Goal: Task Accomplishment & Management: Use online tool/utility

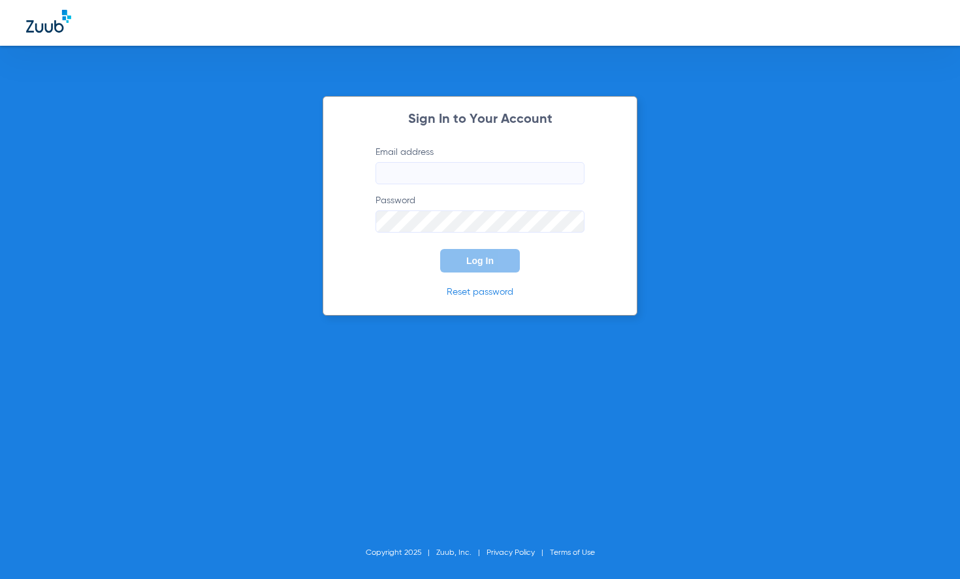
type input "[PERSON_NAME][EMAIL_ADDRESS][DOMAIN_NAME]"
click at [410, 268] on form "Email address [PERSON_NAME][EMAIL_ADDRESS][DOMAIN_NAME] Password Log In" at bounding box center [480, 209] width 248 height 127
click at [468, 265] on span "Log In" at bounding box center [479, 260] width 27 height 10
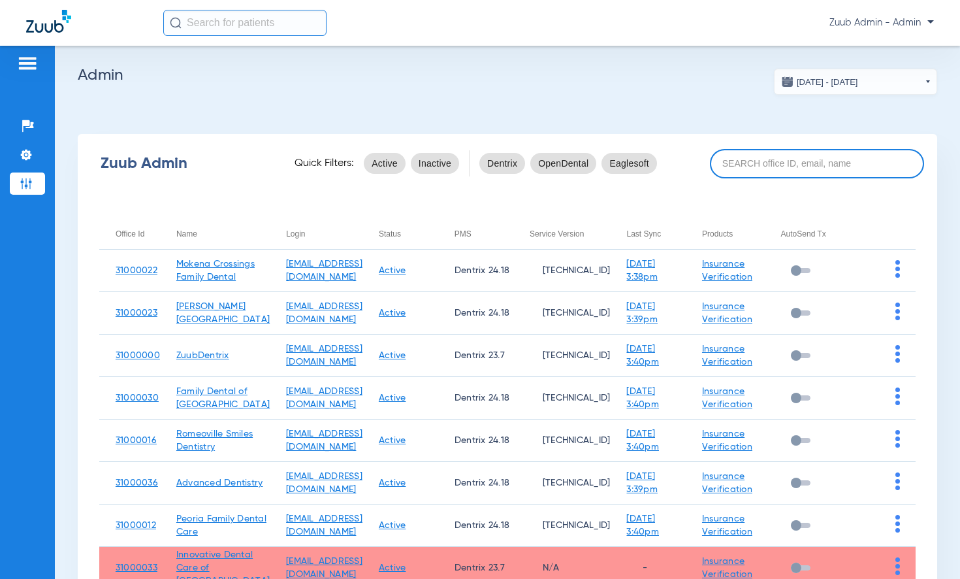
click at [827, 163] on input at bounding box center [817, 163] width 214 height 29
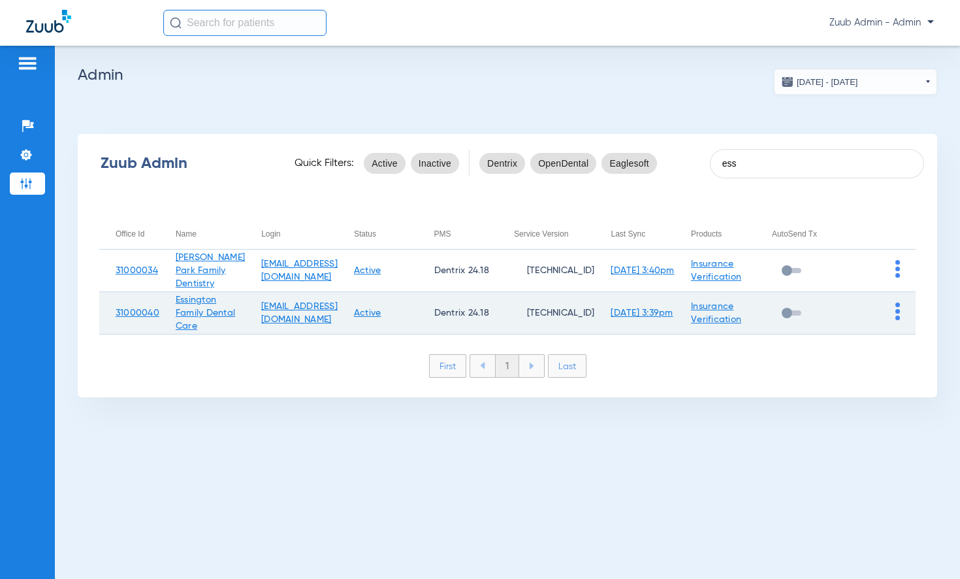
type input "ess"
click at [896, 312] on img at bounding box center [897, 311] width 5 height 18
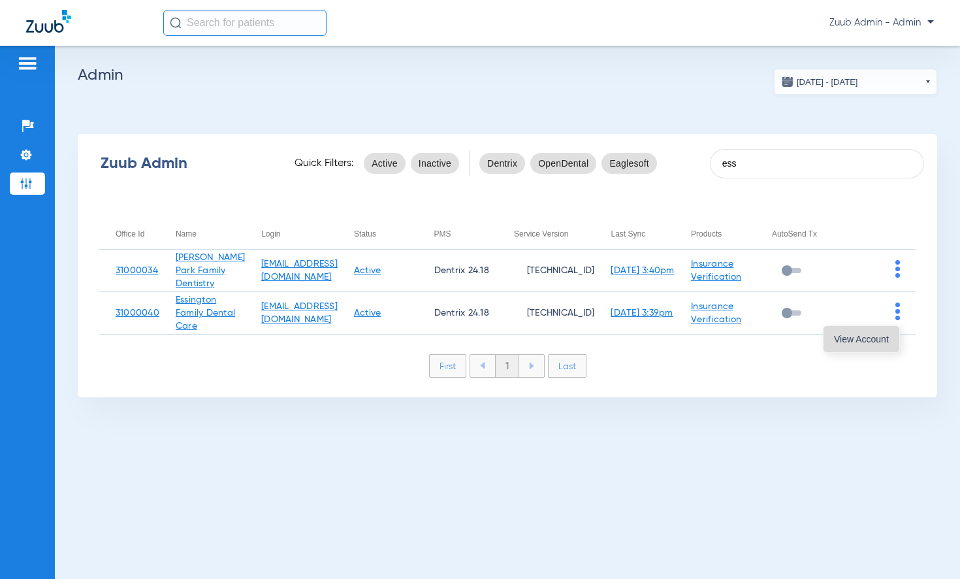
click at [870, 337] on span "View Account" at bounding box center [861, 338] width 55 height 9
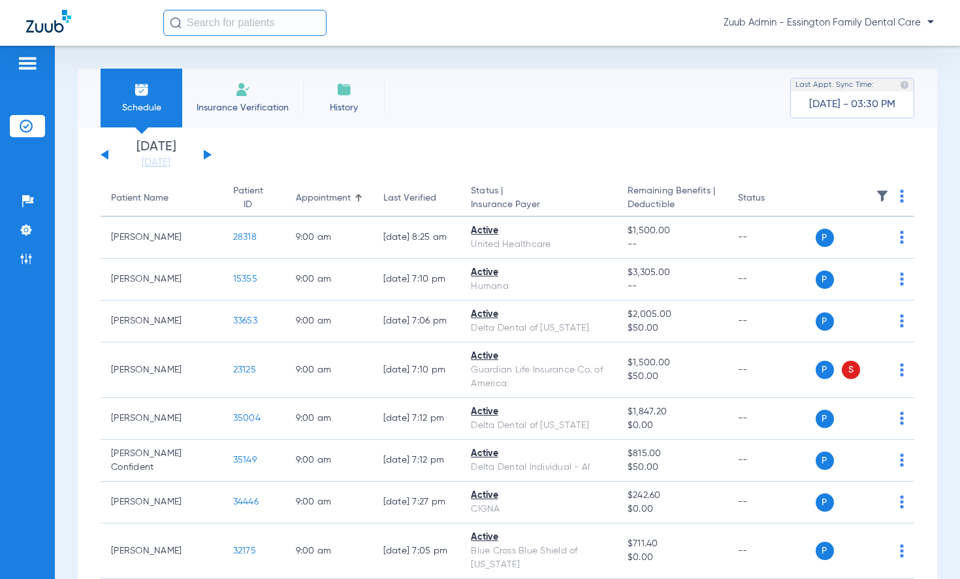
click at [223, 25] on input "text" at bounding box center [244, 23] width 163 height 26
paste input "32347"
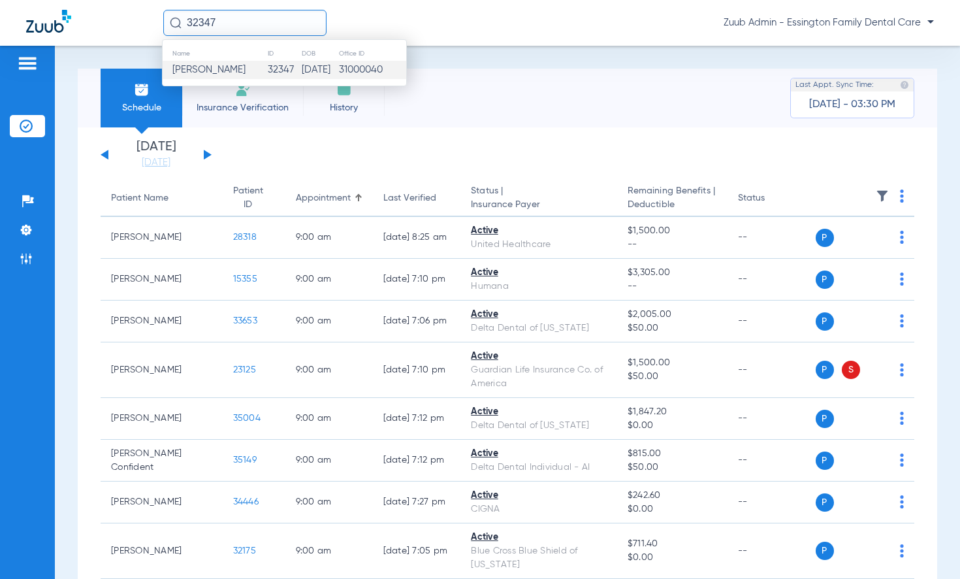
type input "32347"
click at [246, 69] on td "[PERSON_NAME]" at bounding box center [215, 70] width 104 height 18
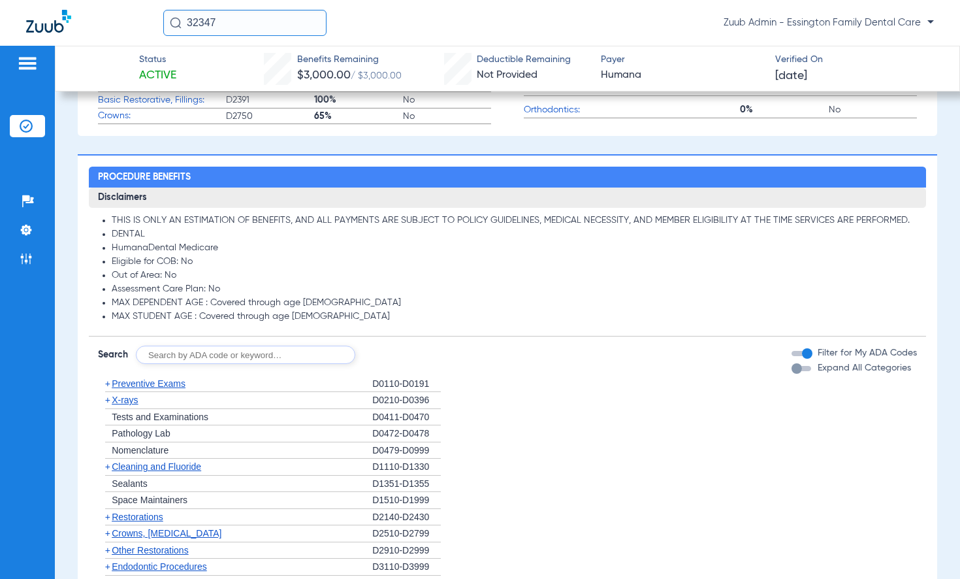
scroll to position [597, 0]
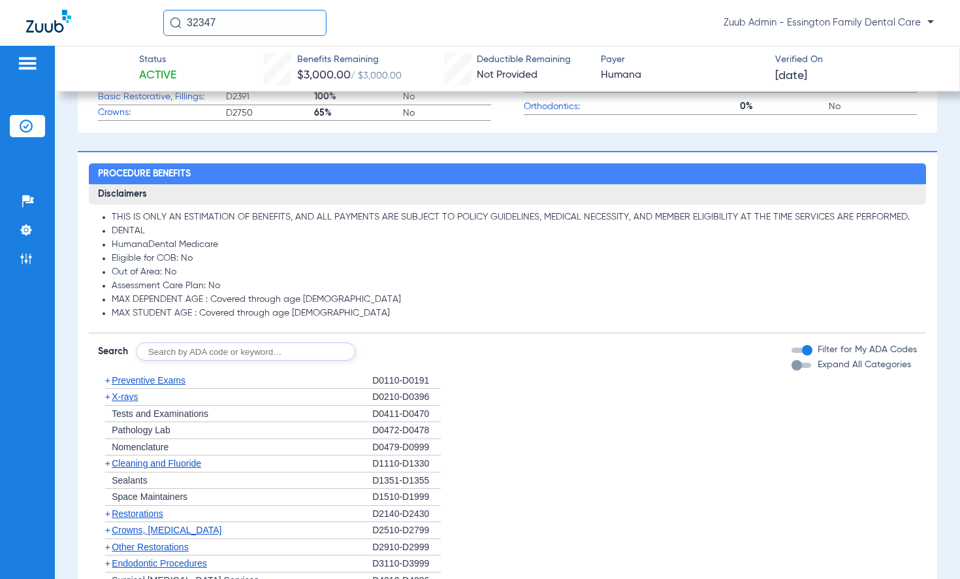
click at [118, 401] on span "X-rays" at bounding box center [125, 396] width 26 height 10
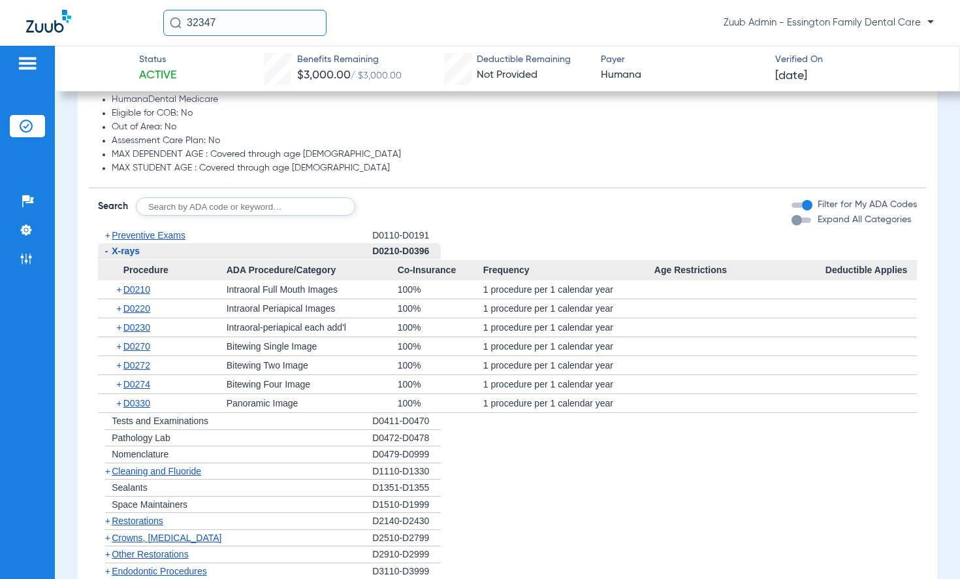
scroll to position [779, 0]
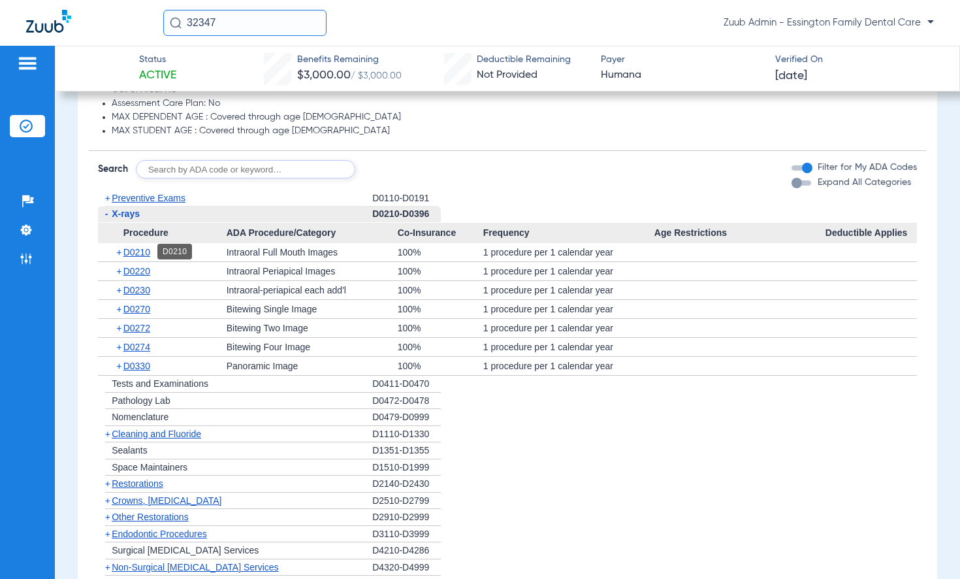
click at [137, 254] on span "D0210" at bounding box center [136, 252] width 27 height 10
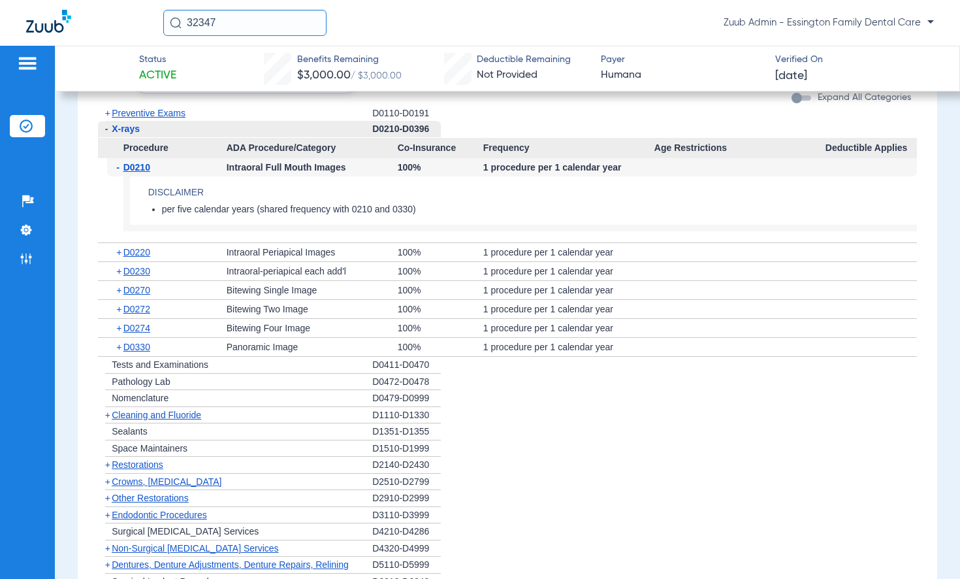
scroll to position [862, 0]
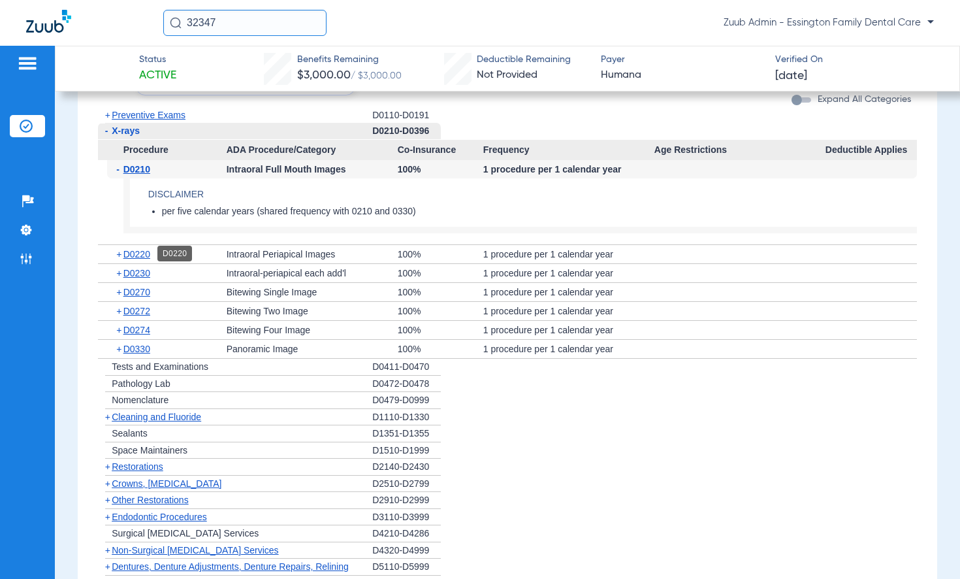
click at [137, 257] on span "D0220" at bounding box center [136, 254] width 27 height 10
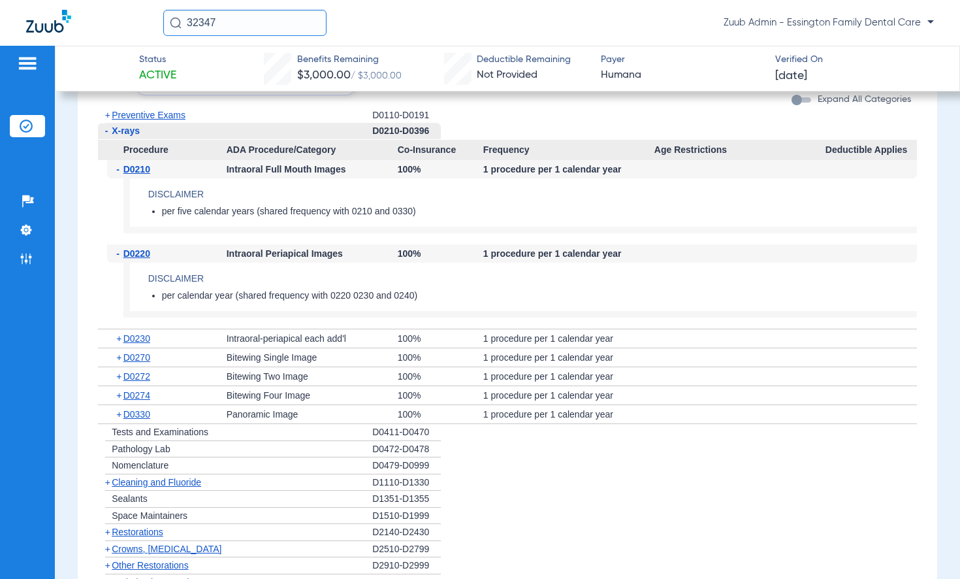
click at [137, 257] on span "D0220" at bounding box center [136, 253] width 27 height 10
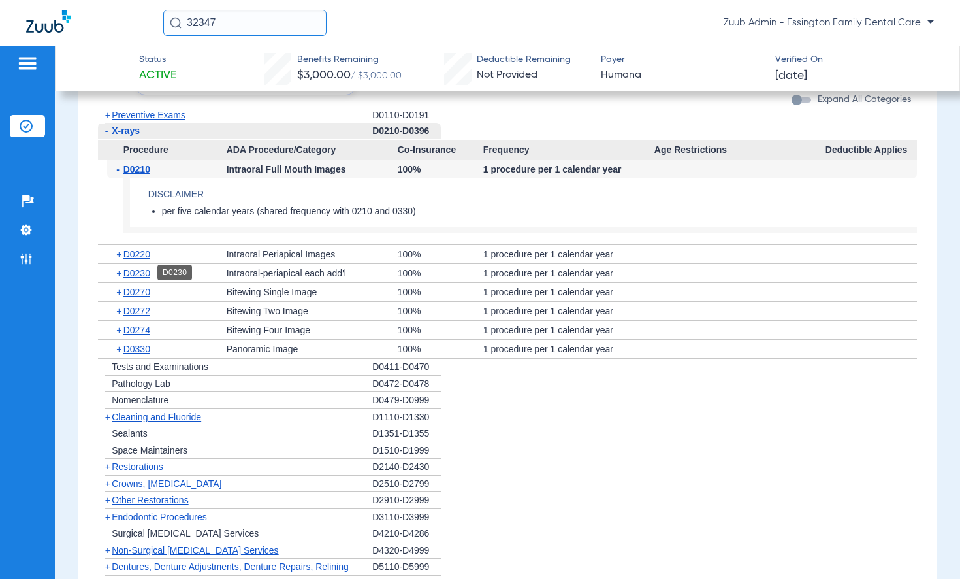
click at [137, 269] on span "D0230" at bounding box center [136, 273] width 27 height 10
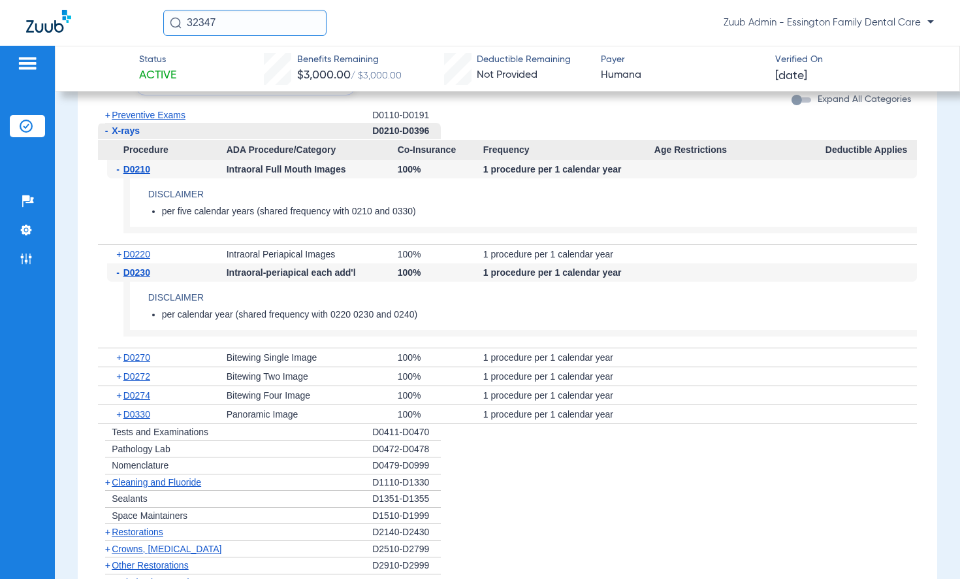
click at [137, 269] on span "D0230" at bounding box center [136, 272] width 27 height 10
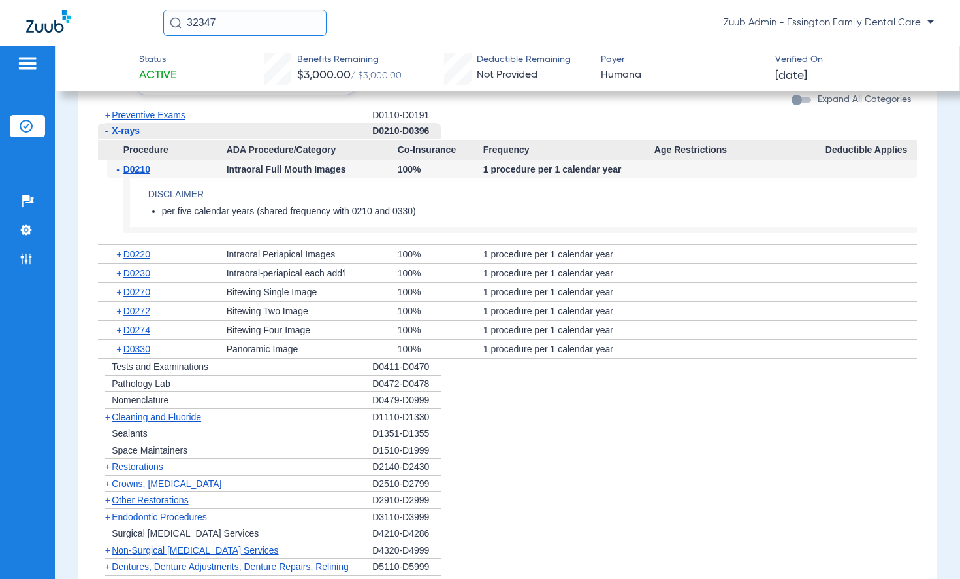
click at [138, 283] on div "+ D0270" at bounding box center [167, 292] width 120 height 18
click at [138, 287] on span "D0270" at bounding box center [136, 292] width 27 height 10
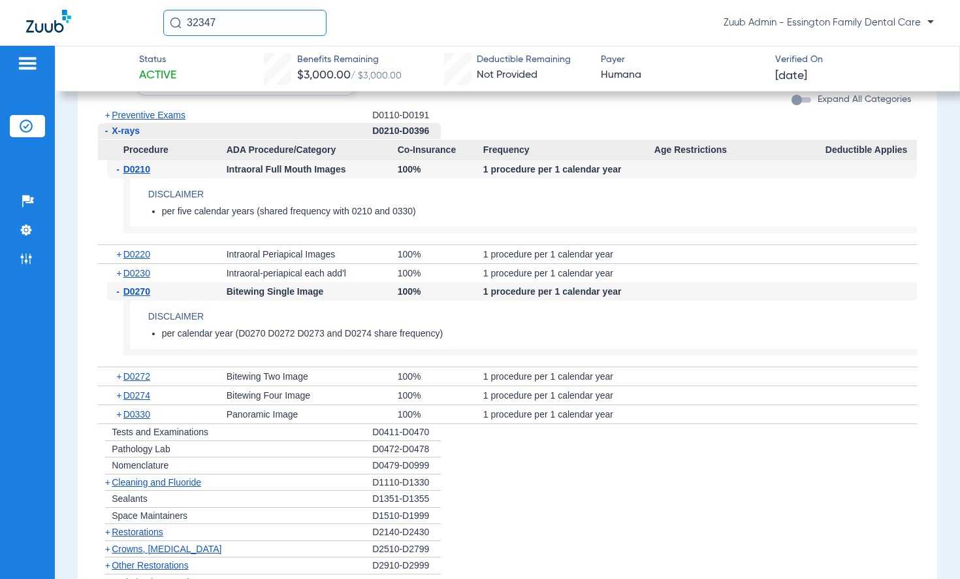
click at [138, 287] on span "D0270" at bounding box center [136, 291] width 27 height 10
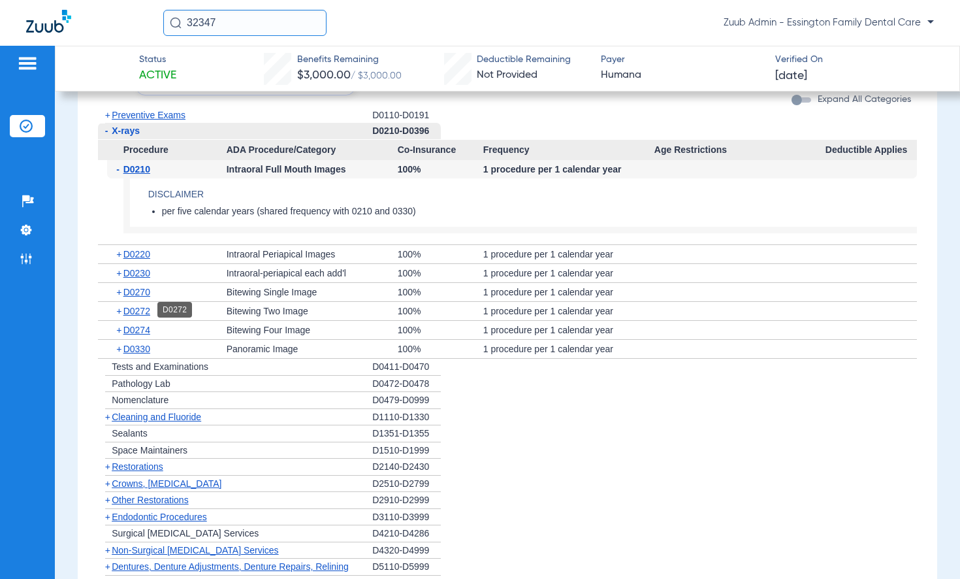
click at [140, 312] on span "D0272" at bounding box center [136, 311] width 27 height 10
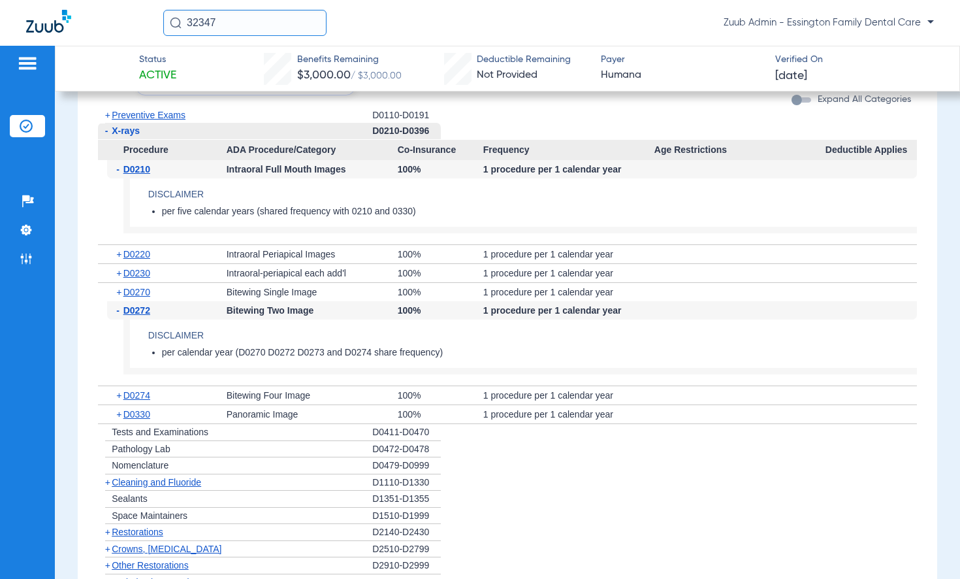
click at [140, 312] on span "D0272" at bounding box center [136, 310] width 27 height 10
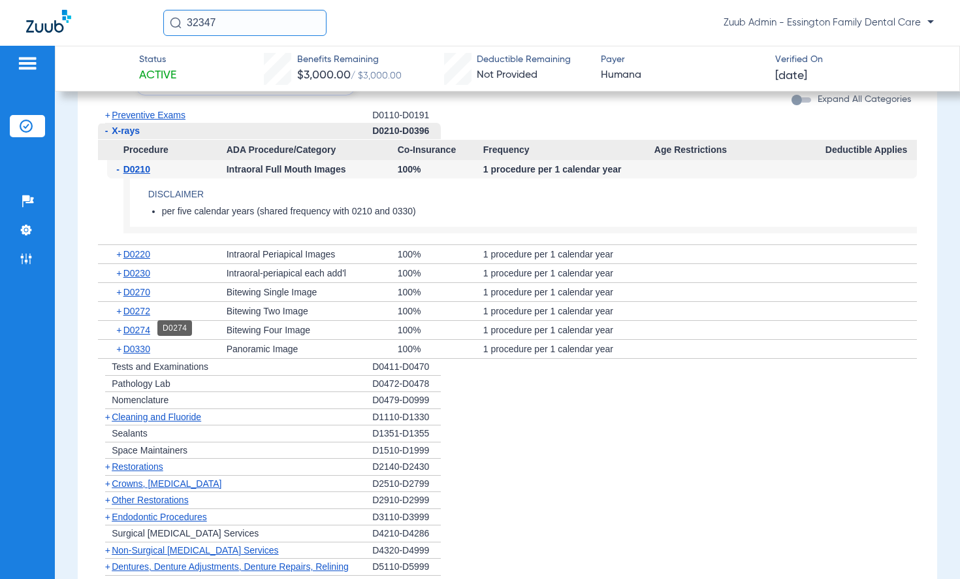
click at [140, 330] on span "D0274" at bounding box center [136, 330] width 27 height 10
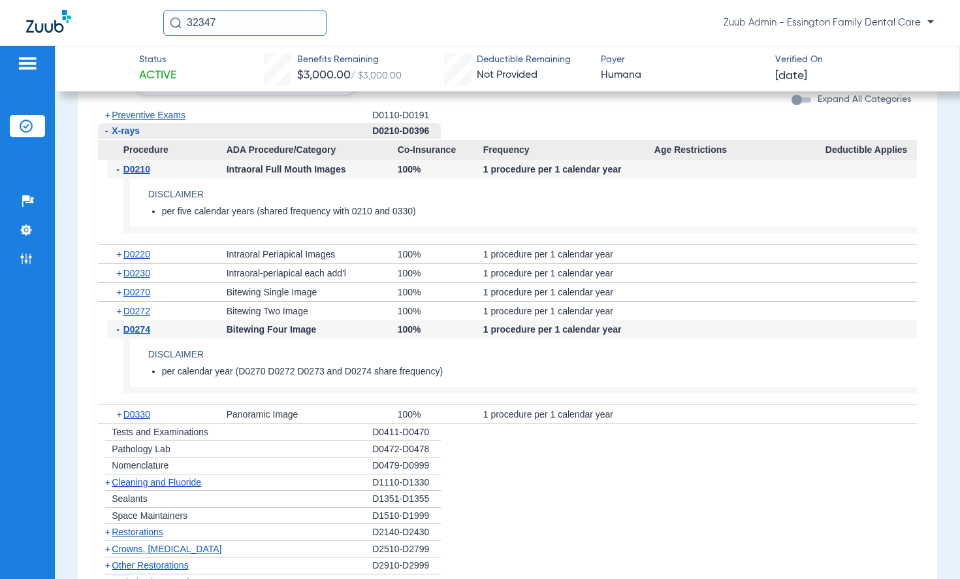
click at [140, 330] on span "D0274" at bounding box center [136, 329] width 27 height 10
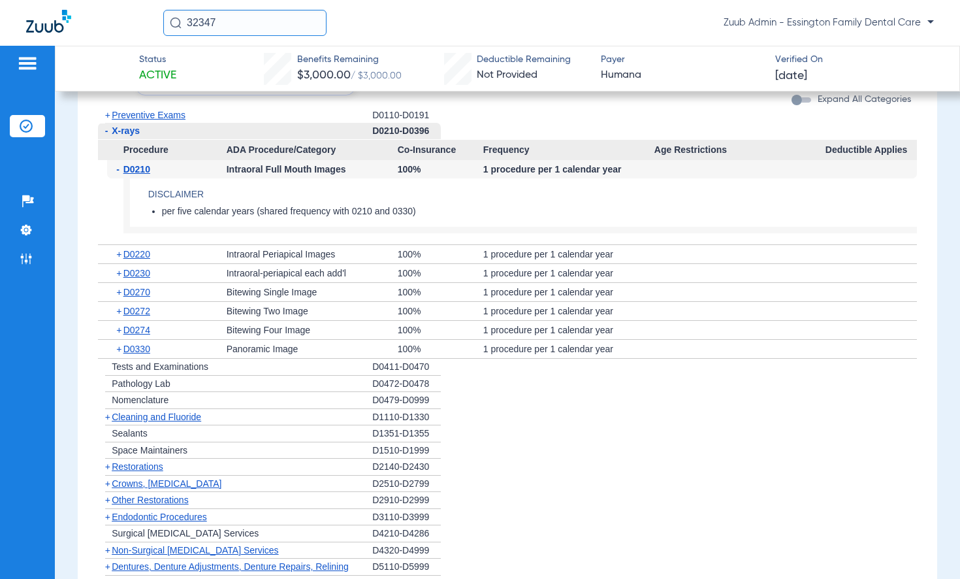
click at [137, 352] on div "+ D0330" at bounding box center [167, 349] width 120 height 18
click at [137, 349] on span "D0330" at bounding box center [136, 349] width 27 height 10
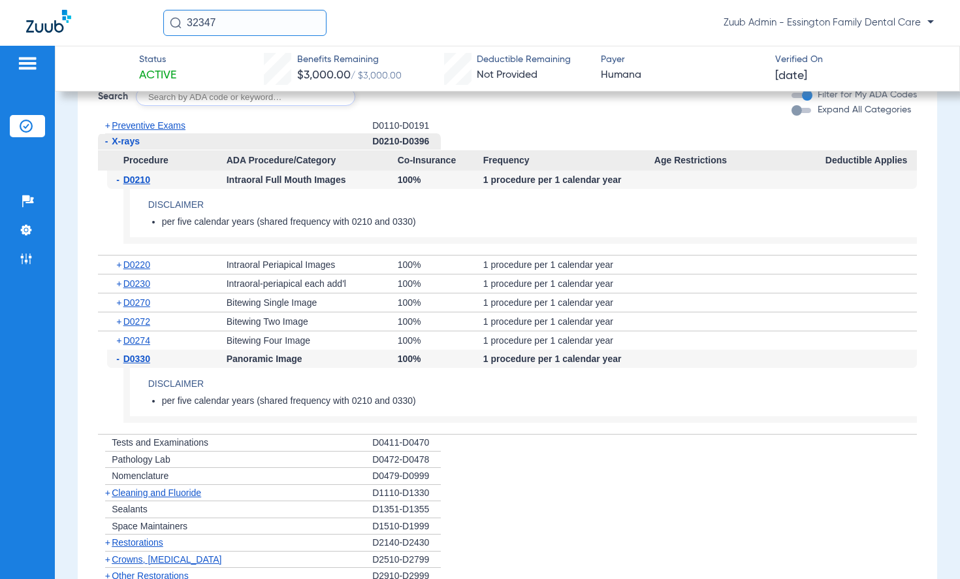
scroll to position [871, 0]
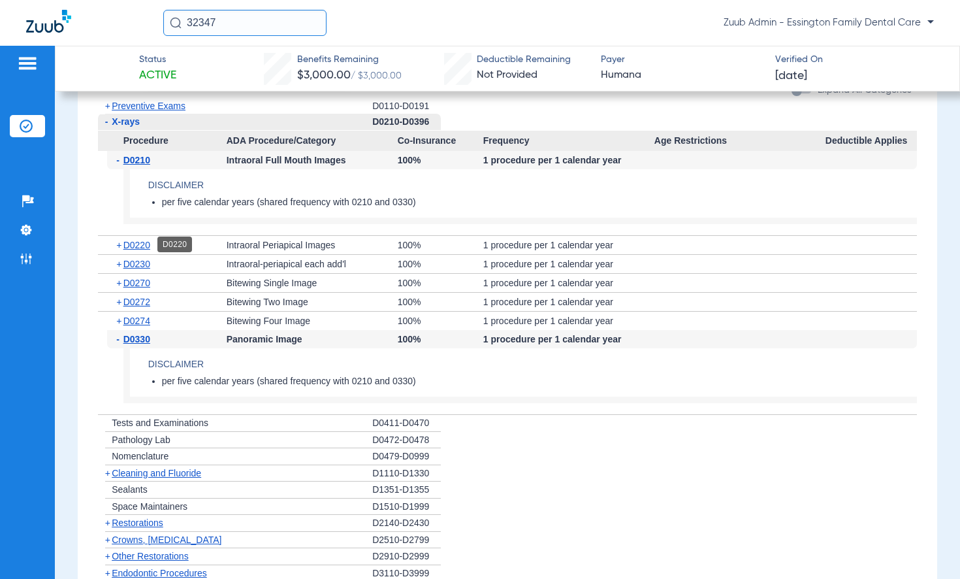
click at [132, 248] on span "D0220" at bounding box center [136, 245] width 27 height 10
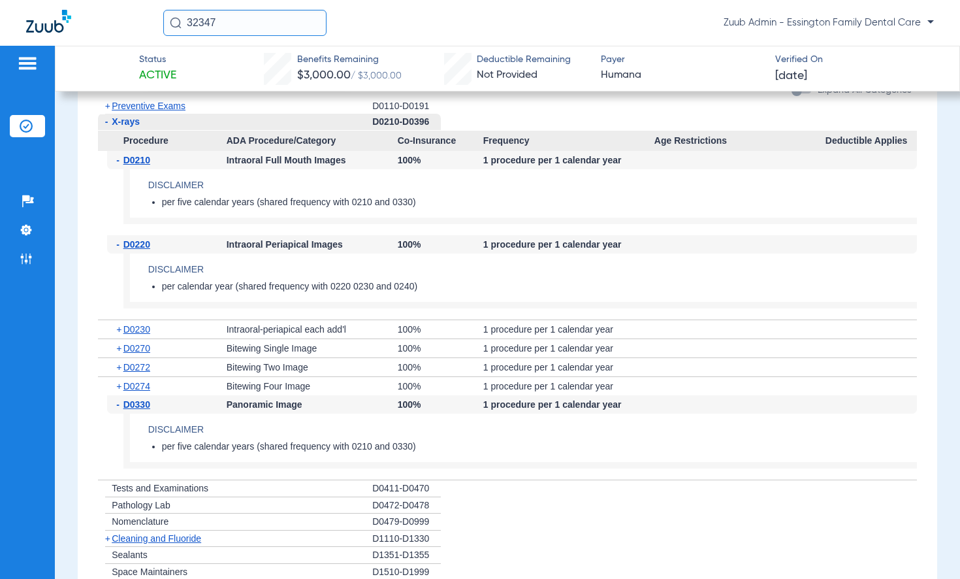
click at [132, 248] on span "D0220" at bounding box center [136, 244] width 27 height 10
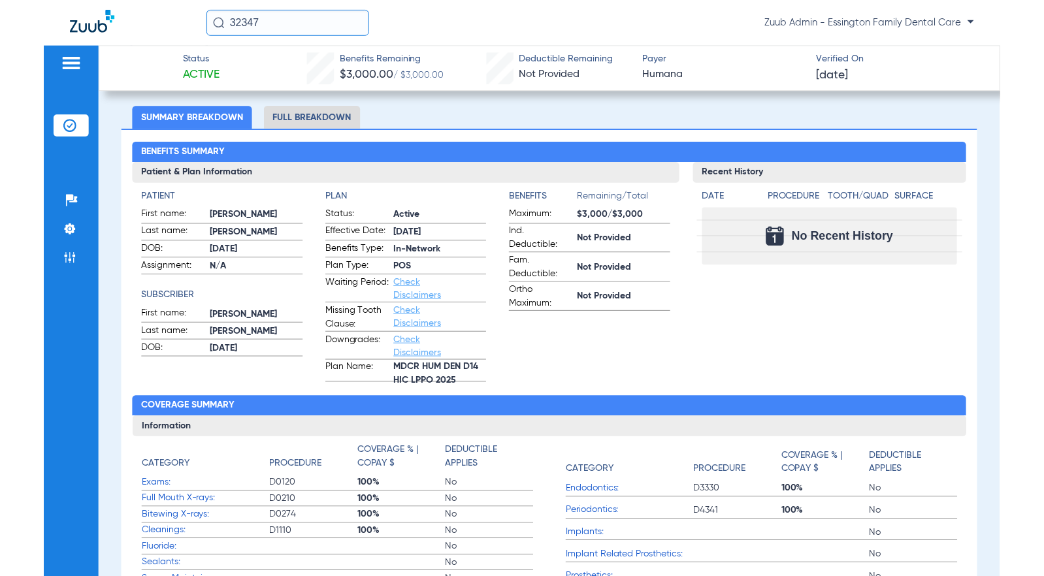
scroll to position [0, 0]
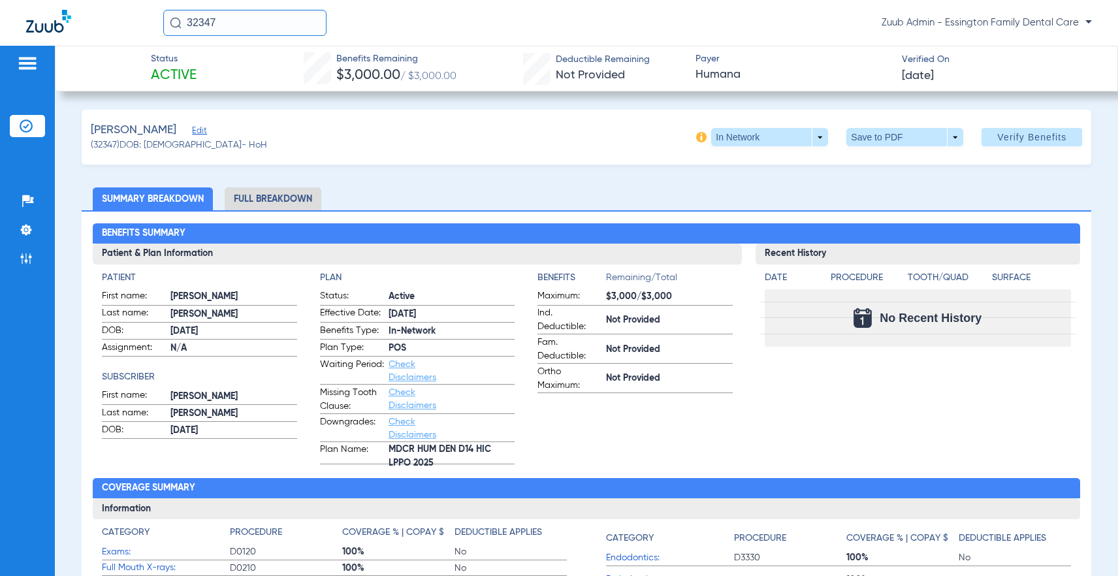
click at [959, 27] on span "Zuub Admin - Essington Family Dental Care" at bounding box center [987, 22] width 210 height 13
click at [959, 22] on div at bounding box center [559, 288] width 1118 height 576
click at [41, 260] on li "Admin" at bounding box center [27, 259] width 35 height 22
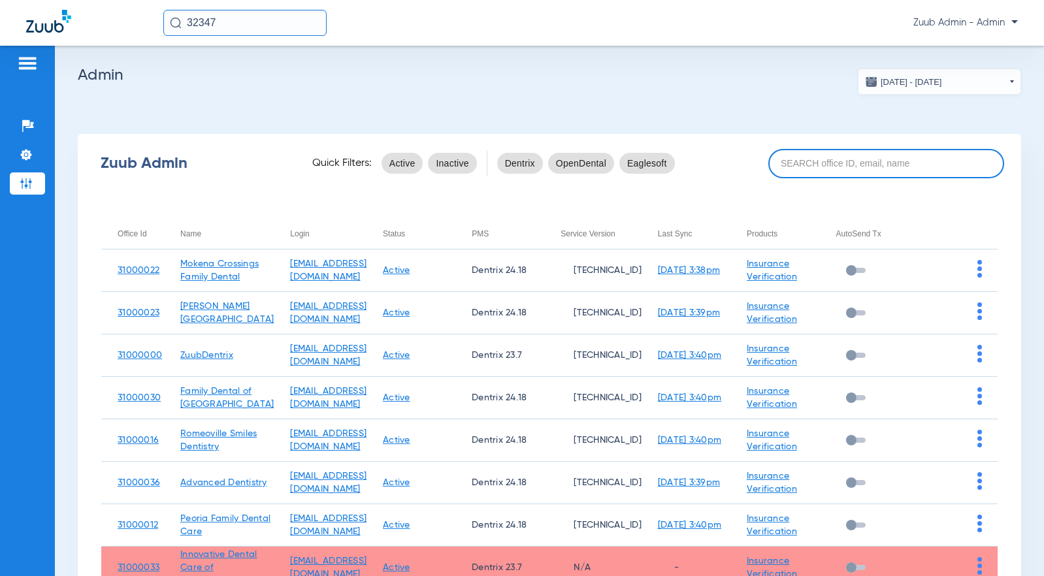
click at [846, 177] on input at bounding box center [886, 163] width 236 height 29
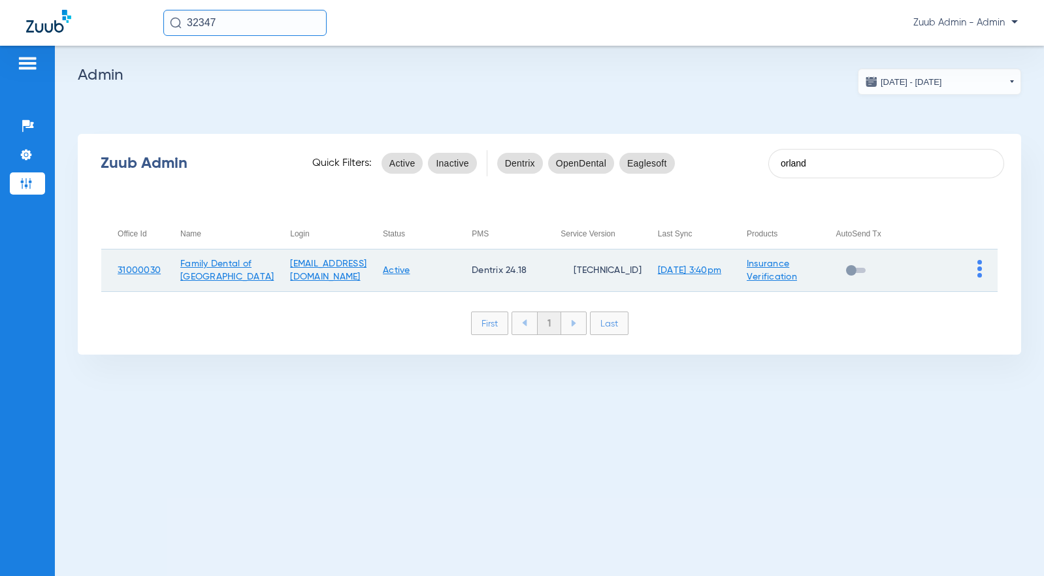
type input "orland"
click at [959, 273] on img at bounding box center [979, 269] width 5 height 18
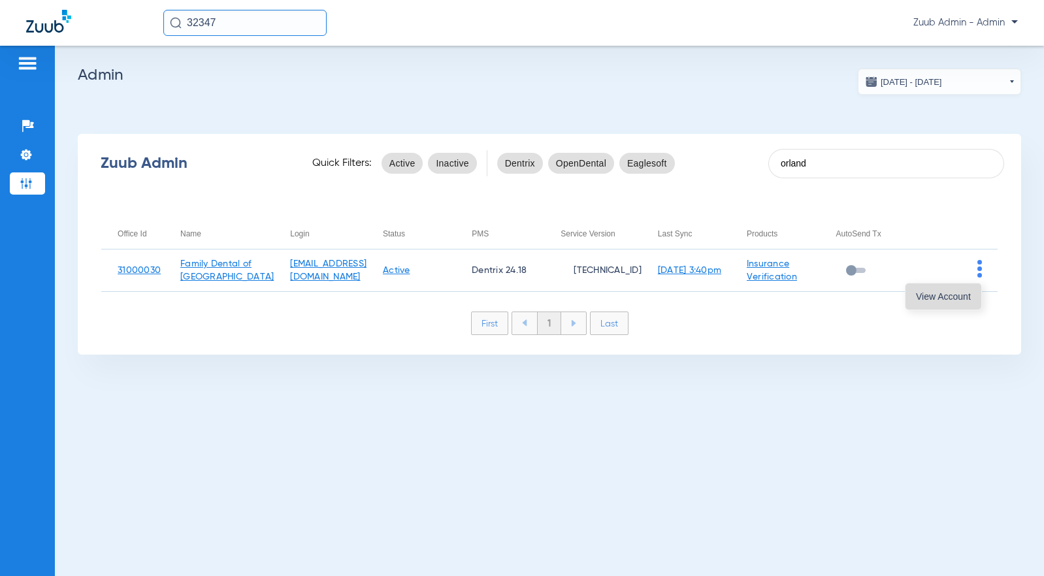
click at [935, 288] on button "View Account" at bounding box center [943, 296] width 76 height 26
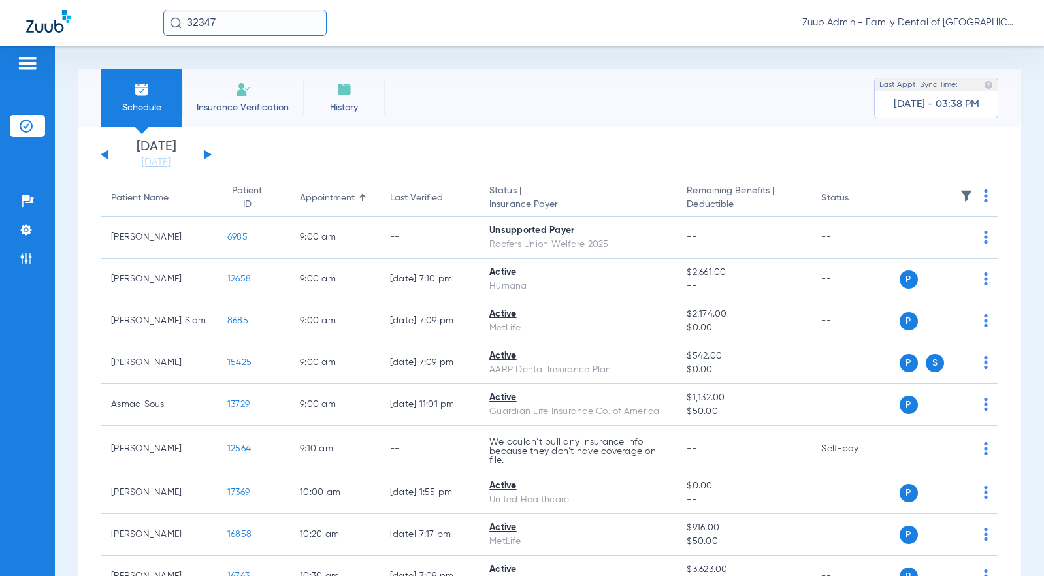
drag, startPoint x: 238, startPoint y: 25, endPoint x: 153, endPoint y: 16, distance: 86.1
click at [153, 16] on div "32347 Zuub Admin - Family Dental of [GEOGRAPHIC_DATA]" at bounding box center [522, 23] width 1044 height 46
type input "[PERSON_NAME]"
click at [257, 37] on div "[PERSON_NAME] mi Zuub Admin - Family Dental of [GEOGRAPHIC_DATA]" at bounding box center [522, 23] width 1044 height 46
click at [256, 27] on input "text" at bounding box center [244, 23] width 163 height 26
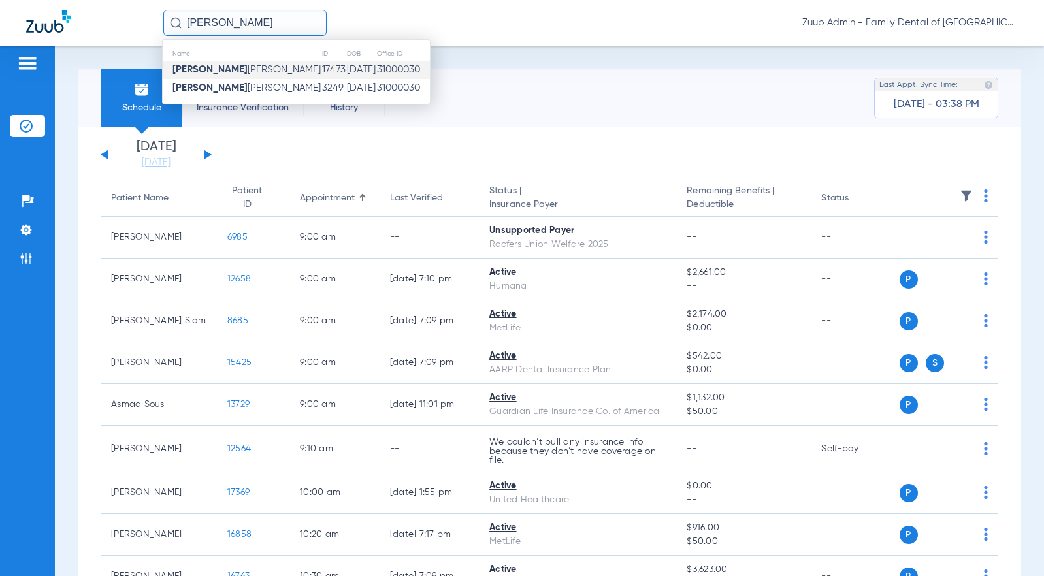
type input "[PERSON_NAME]"
click at [256, 67] on td "Krish Miglani" at bounding box center [242, 70] width 159 height 18
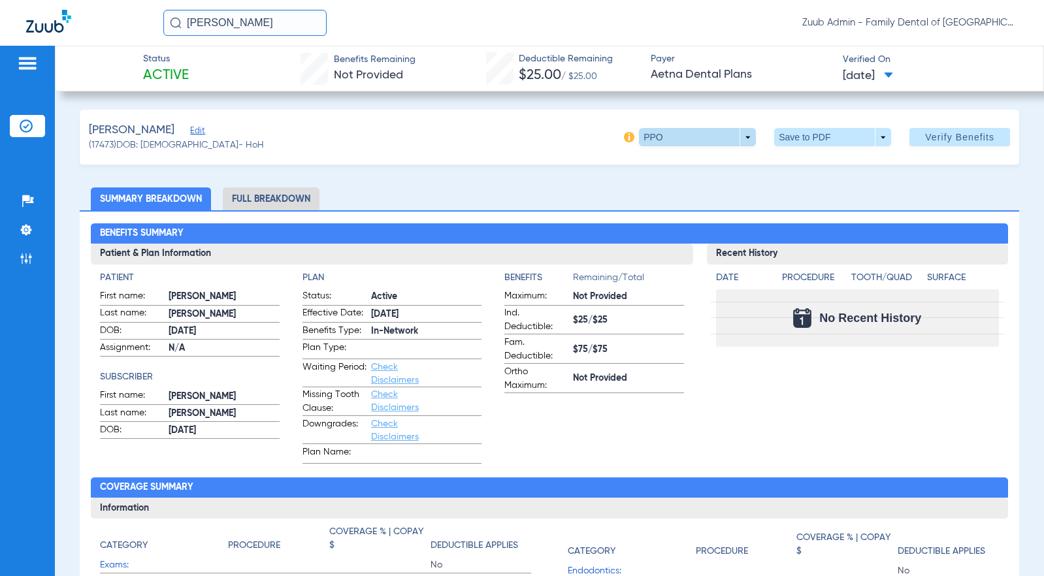
click at [739, 141] on span at bounding box center [697, 137] width 117 height 18
click at [698, 187] on span "Out of Network" at bounding box center [671, 189] width 61 height 9
click at [733, 139] on span at bounding box center [697, 137] width 117 height 18
click at [692, 165] on span "PPO" at bounding box center [671, 163] width 61 height 9
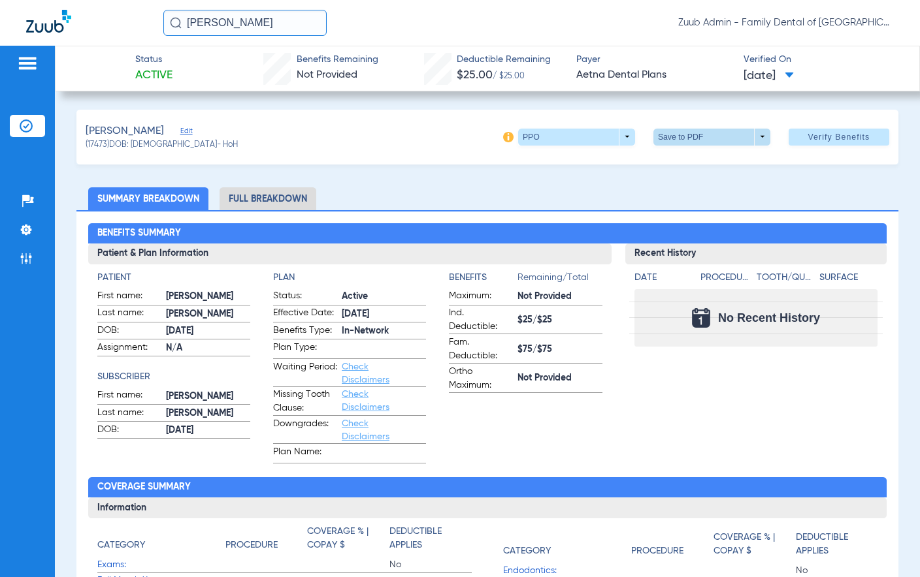
click at [756, 138] on span at bounding box center [711, 137] width 117 height 17
click at [707, 159] on span "Save to PDF" at bounding box center [707, 162] width 52 height 9
click at [279, 188] on li "Full Breakdown" at bounding box center [267, 198] width 97 height 23
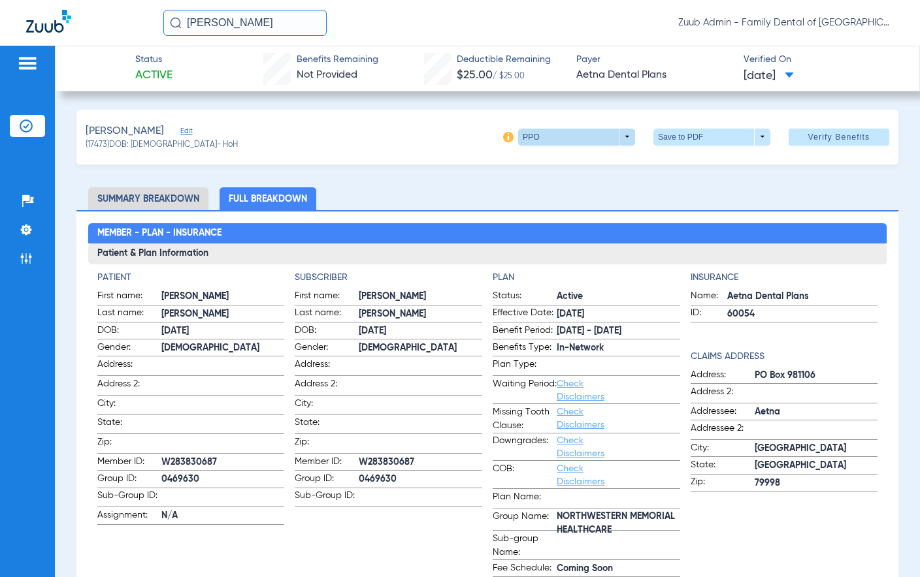
click at [620, 135] on span at bounding box center [576, 137] width 117 height 17
click at [552, 165] on span "PPO" at bounding box center [549, 162] width 61 height 9
click at [181, 195] on li "Summary Breakdown" at bounding box center [148, 198] width 120 height 23
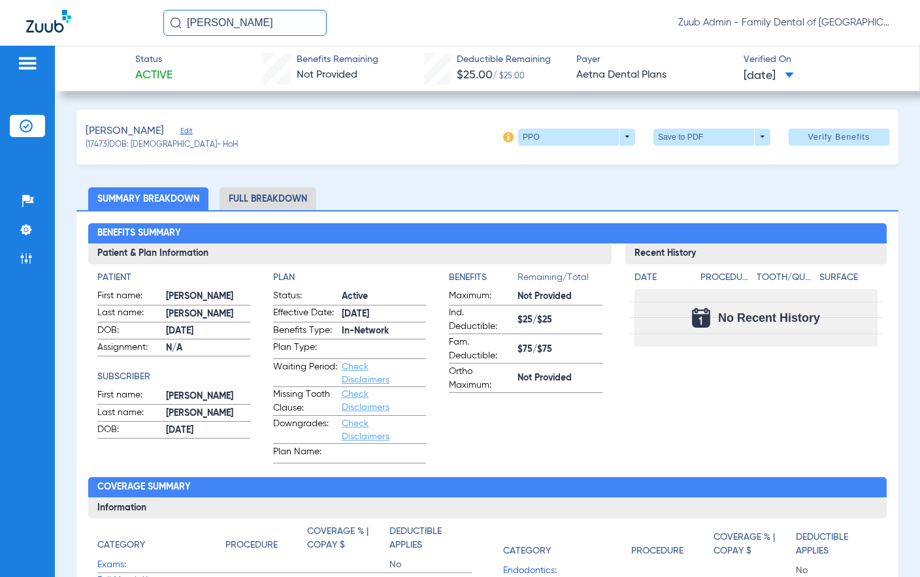
click at [99, 144] on span "(17473) DOB: 06/20/1989 - HoH" at bounding box center [162, 146] width 152 height 12
copy span "17473"
click at [22, 229] on img at bounding box center [26, 229] width 13 height 13
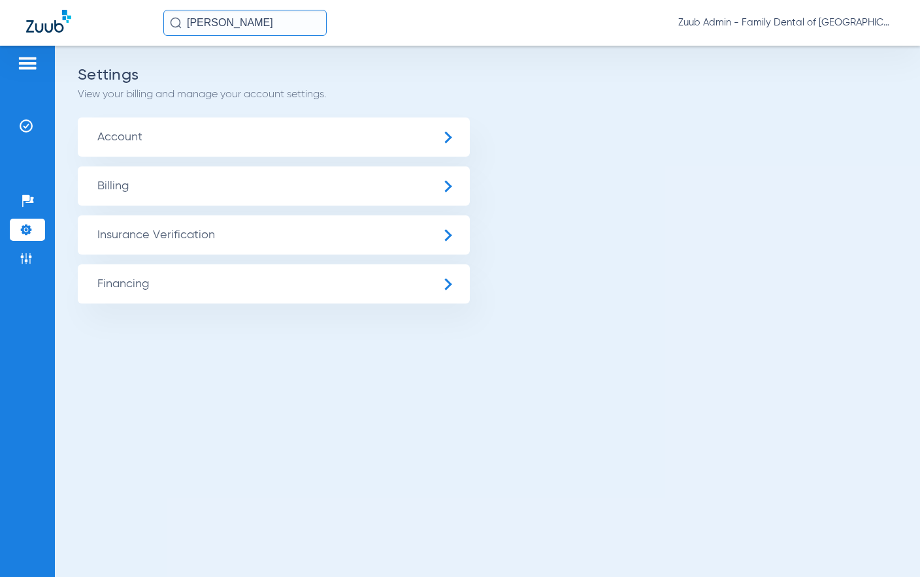
click at [197, 127] on span "Account" at bounding box center [274, 137] width 392 height 39
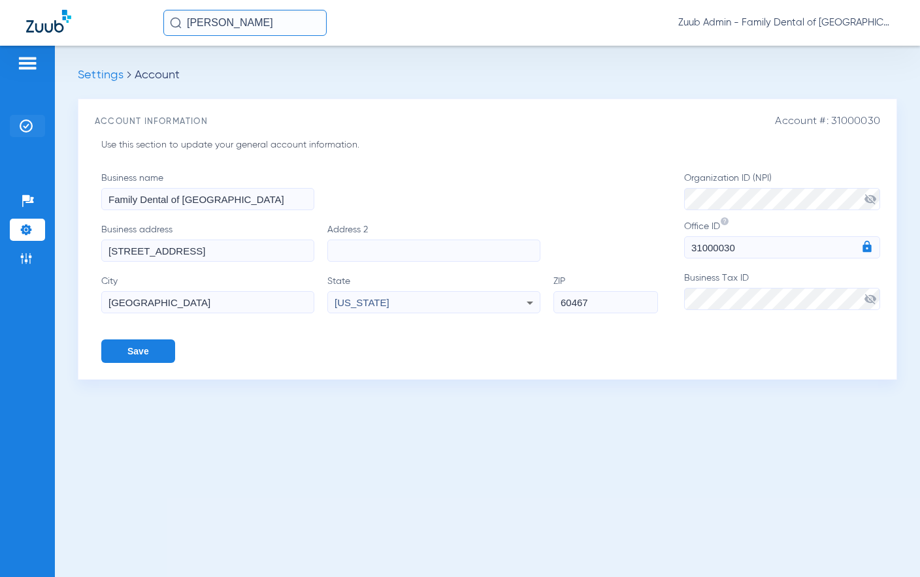
click at [34, 121] on li "Insurance Verification" at bounding box center [27, 126] width 35 height 22
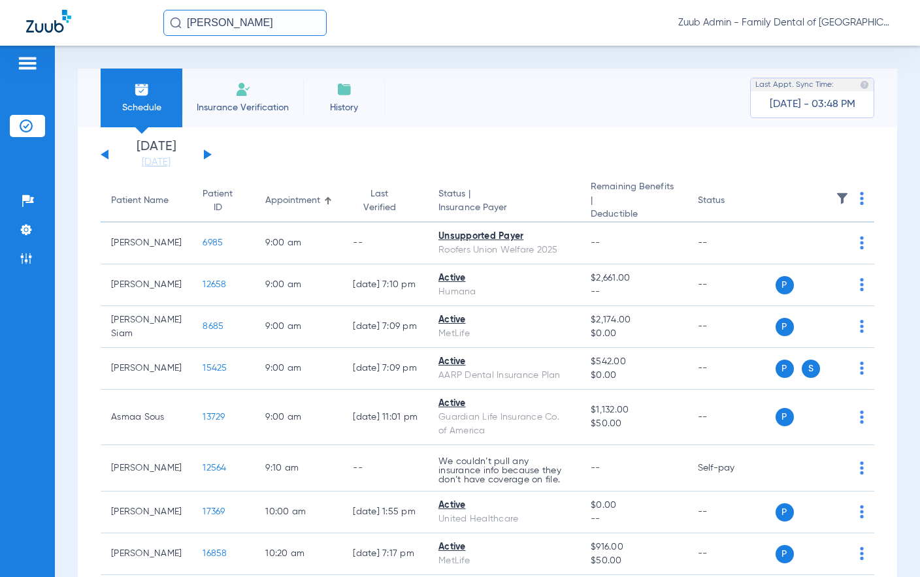
click at [206, 152] on button at bounding box center [208, 155] width 8 height 10
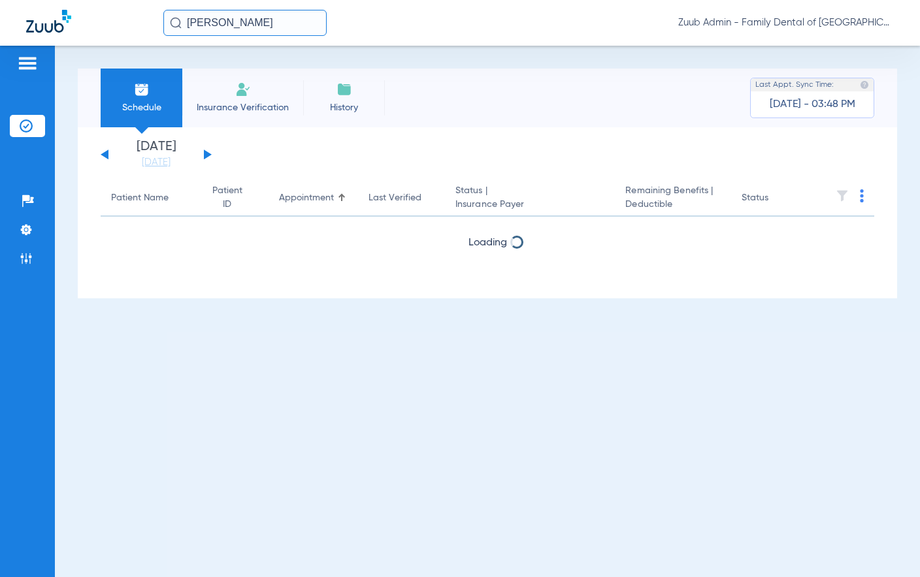
click at [206, 152] on button at bounding box center [208, 155] width 8 height 10
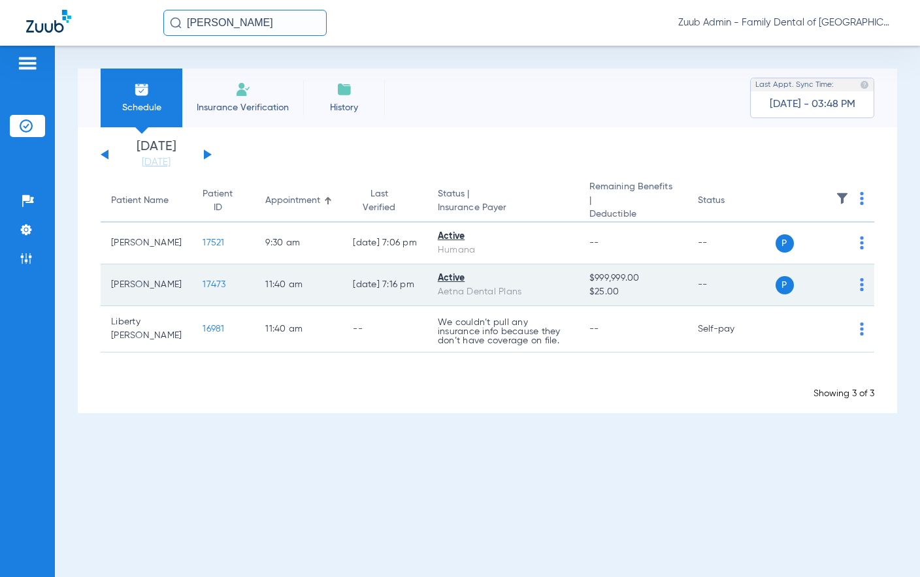
click at [863, 281] on img at bounding box center [862, 284] width 4 height 13
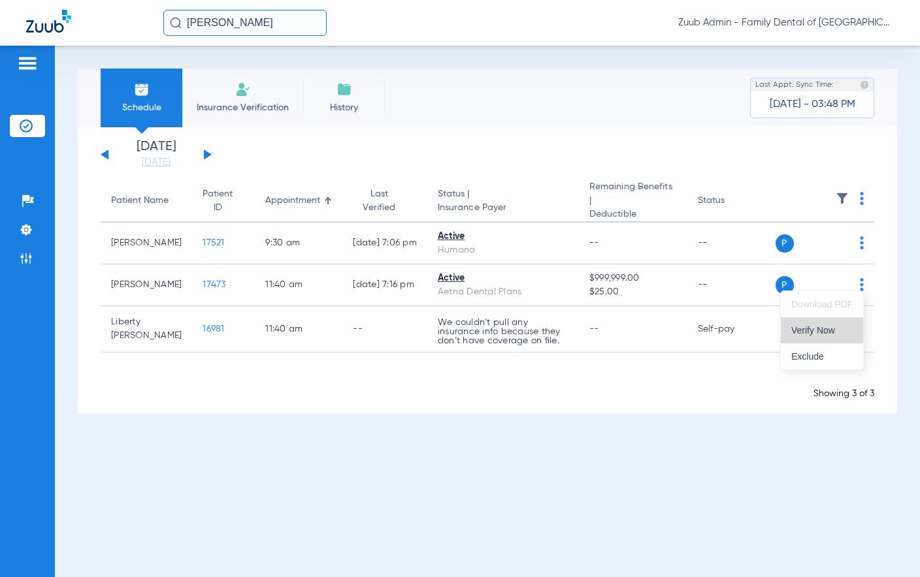
click at [830, 327] on span "Verify Now" at bounding box center [821, 330] width 61 height 9
